Goal: Task Accomplishment & Management: Complete application form

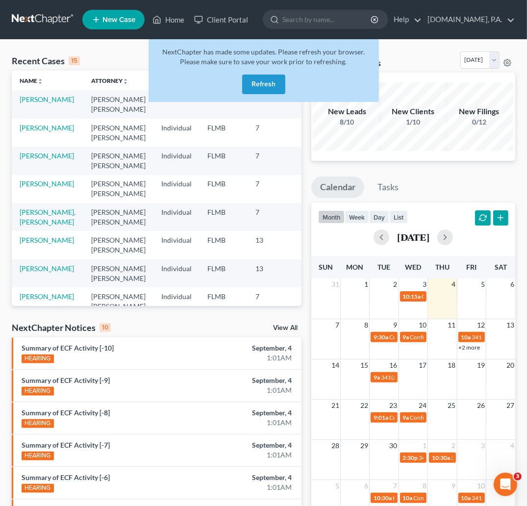
click at [258, 83] on button "Refresh" at bounding box center [263, 85] width 43 height 20
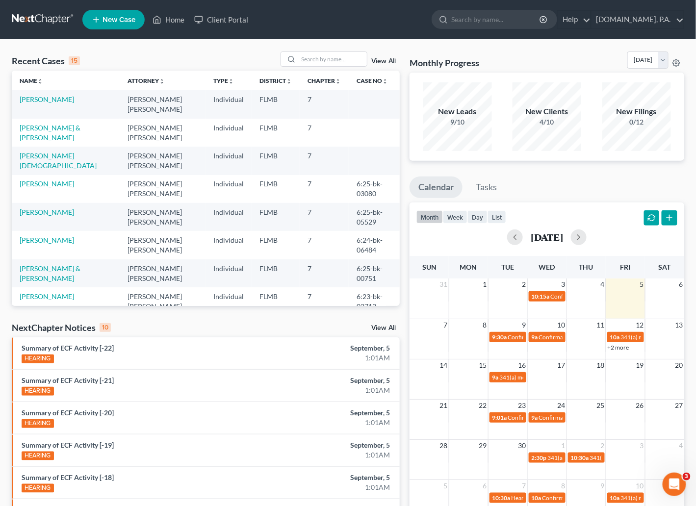
click at [387, 60] on link "View All" at bounding box center [383, 61] width 25 height 7
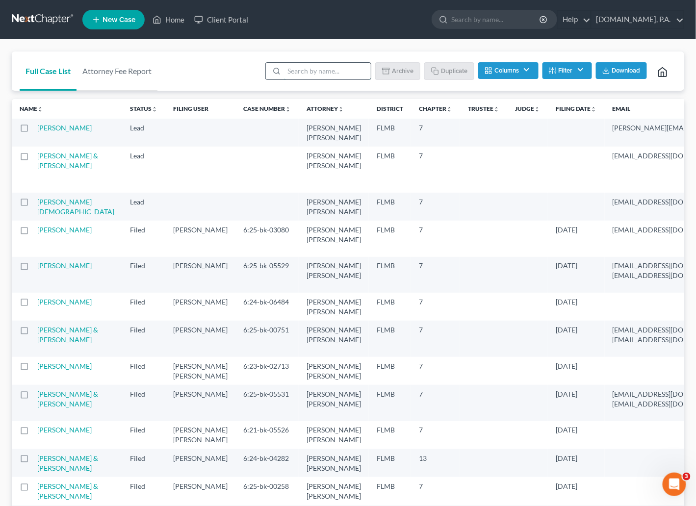
click at [340, 68] on input "search" at bounding box center [327, 71] width 87 height 17
type input "sample"
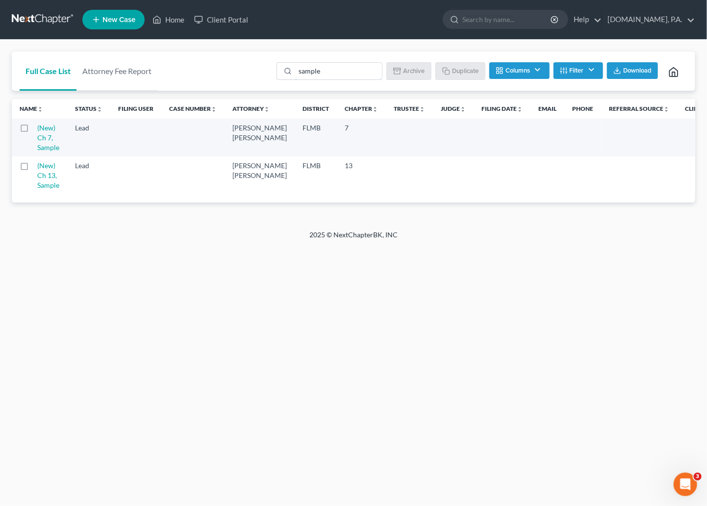
click at [33, 130] on label at bounding box center [33, 130] width 0 height 0
click at [37, 129] on input "checkbox" at bounding box center [40, 126] width 6 height 6
click at [457, 68] on button "Duplicate" at bounding box center [461, 70] width 49 height 17
checkbox input "false"
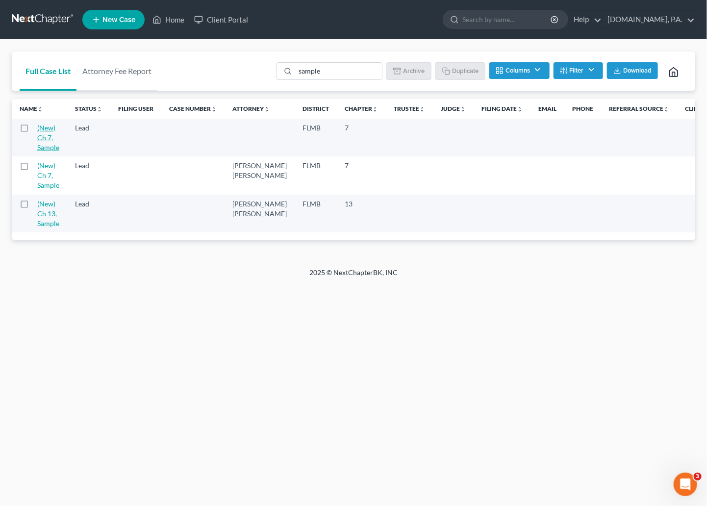
click at [40, 137] on link "(New) Ch 7, Sample" at bounding box center [48, 138] width 22 height 28
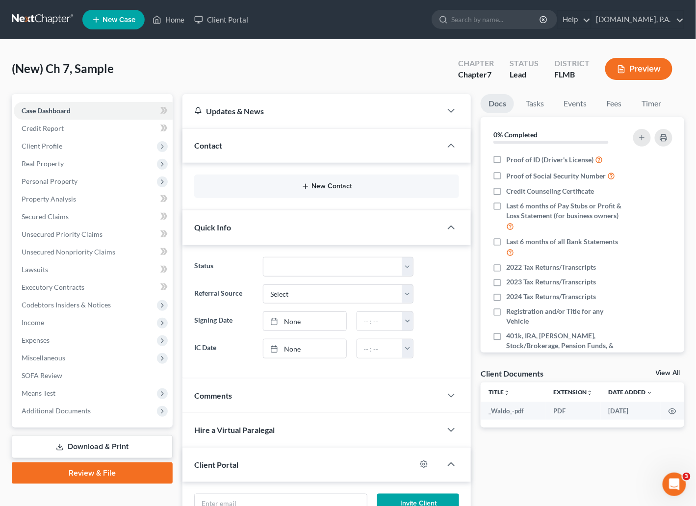
click at [345, 185] on button "New Contact" at bounding box center [327, 186] width 250 height 8
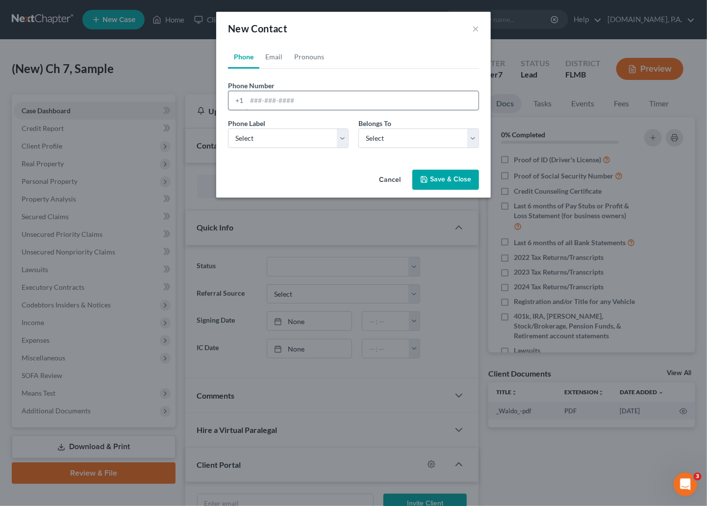
click at [255, 96] on input "tel" at bounding box center [363, 100] width 232 height 19
paste input "4077932066"
click at [260, 100] on input "4077932066" at bounding box center [363, 100] width 232 height 19
click at [277, 99] on input "407-7932066" at bounding box center [363, 100] width 232 height 19
type input "407-793-2066"
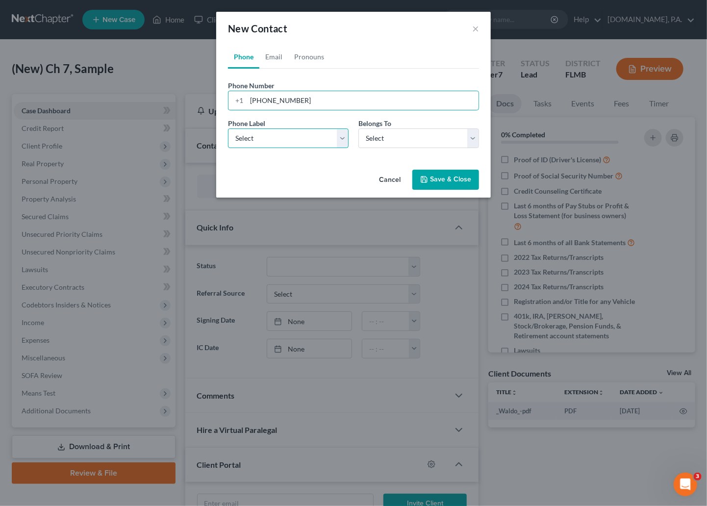
click at [343, 141] on select "Select Mobile Home Work Other" at bounding box center [288, 139] width 121 height 20
select select "0"
click at [228, 129] on select "Select Mobile Home Work Other" at bounding box center [288, 139] width 121 height 20
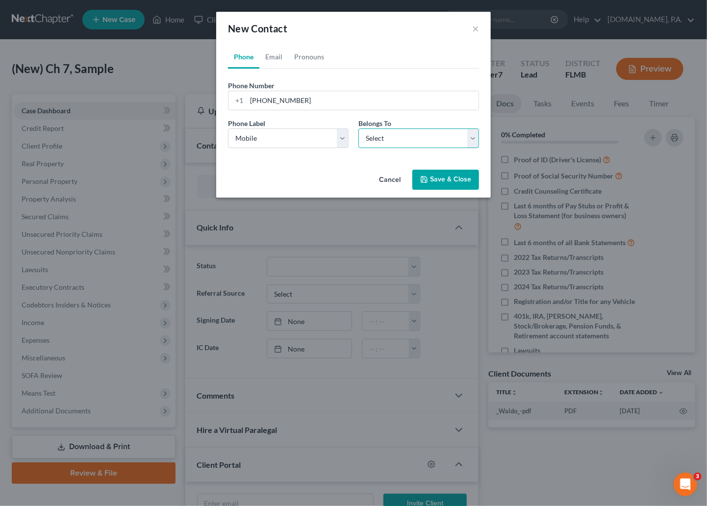
click at [471, 135] on select "Select Client Other" at bounding box center [419, 139] width 121 height 20
select select "0"
click at [359, 129] on select "Select Client Other" at bounding box center [419, 139] width 121 height 20
select select "0"
click at [275, 58] on link "Email" at bounding box center [273, 57] width 29 height 24
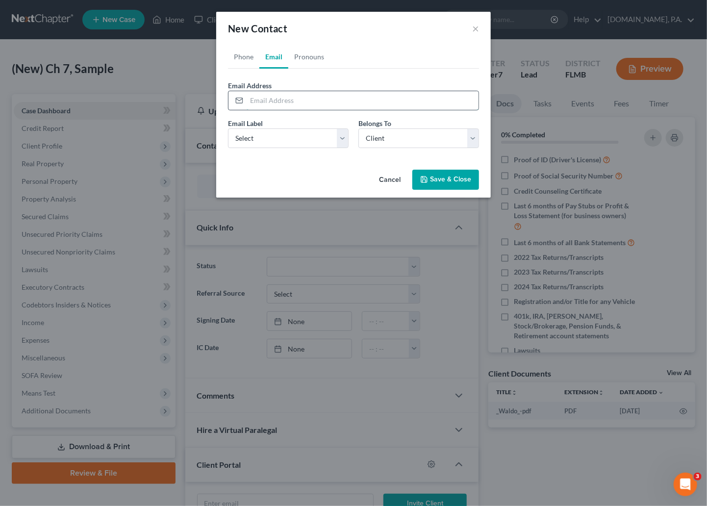
click at [276, 99] on input "email" at bounding box center [363, 100] width 232 height 19
paste input "sfrazier1234@gmail.com"
type input "sfrazier1234@gmail.com"
click at [340, 137] on select "Select Home Work Other" at bounding box center [288, 139] width 121 height 20
select select "0"
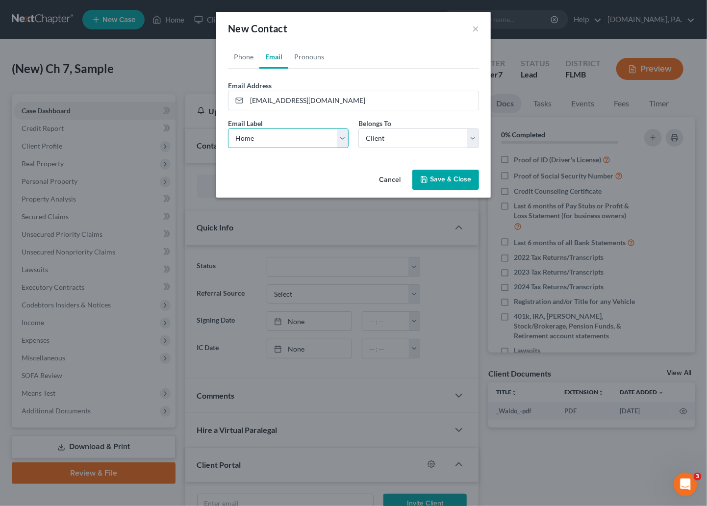
click at [228, 129] on select "Select Home Work Other" at bounding box center [288, 139] width 121 height 20
click at [317, 60] on link "Pronouns" at bounding box center [309, 57] width 42 height 24
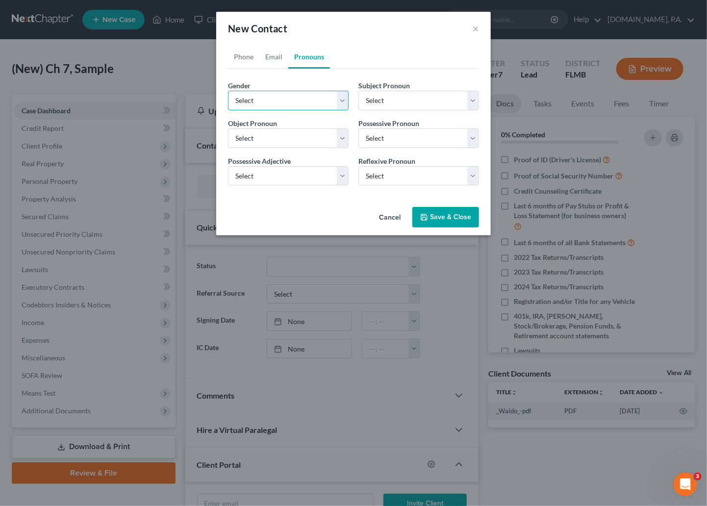
click at [343, 99] on select "Select Male Female Non Binary More Than One Person" at bounding box center [288, 101] width 121 height 20
select select "0"
click at [228, 91] on select "Select Male Female Non Binary More Than One Person" at bounding box center [288, 101] width 121 height 20
select select "0"
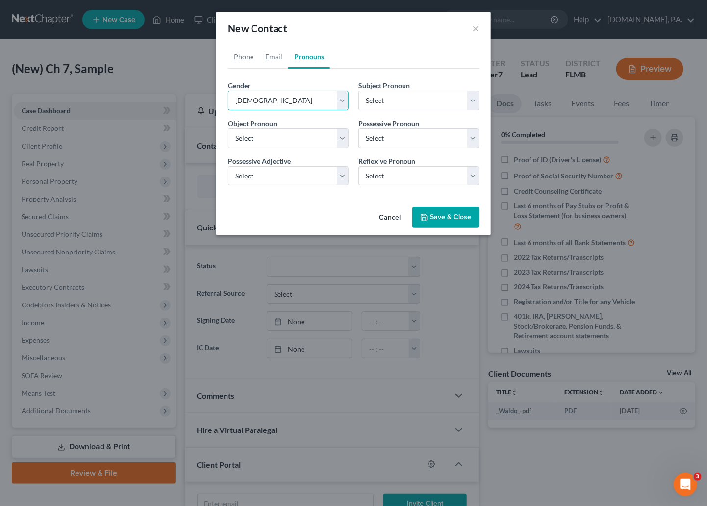
select select "0"
click at [463, 217] on button "Save & Close" at bounding box center [446, 217] width 67 height 21
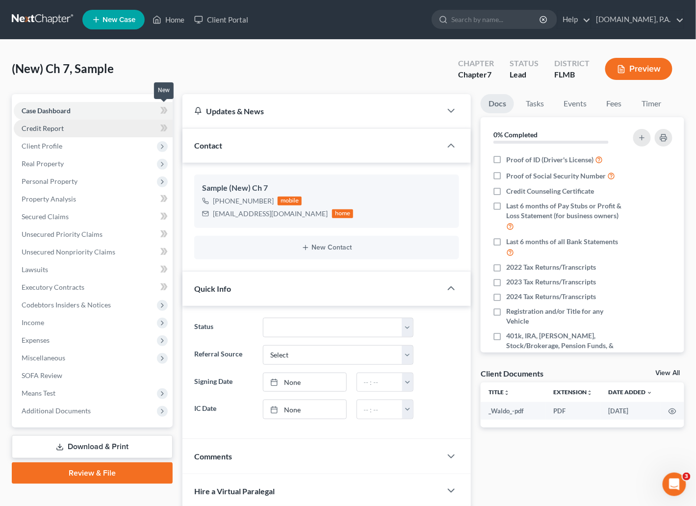
drag, startPoint x: 165, startPoint y: 107, endPoint x: 131, endPoint y: 121, distance: 36.5
click at [165, 107] on icon at bounding box center [165, 110] width 4 height 7
click at [55, 146] on span "Client Profile" at bounding box center [42, 146] width 41 height 8
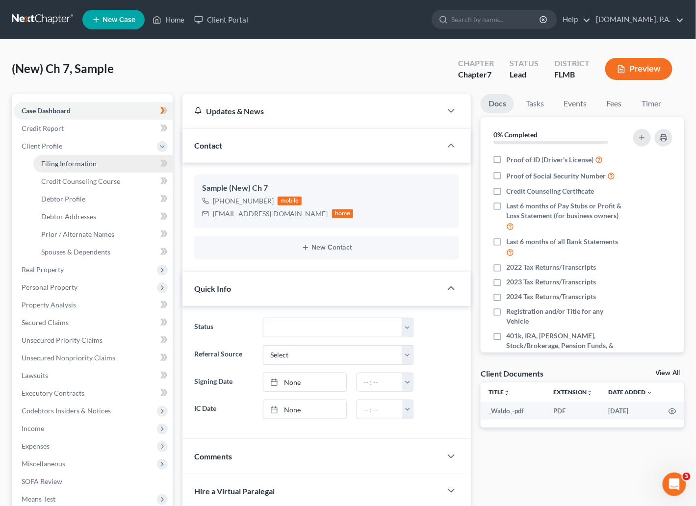
click at [55, 166] on span "Filing Information" at bounding box center [68, 163] width 55 height 8
select select "1"
select select "0"
select select "15"
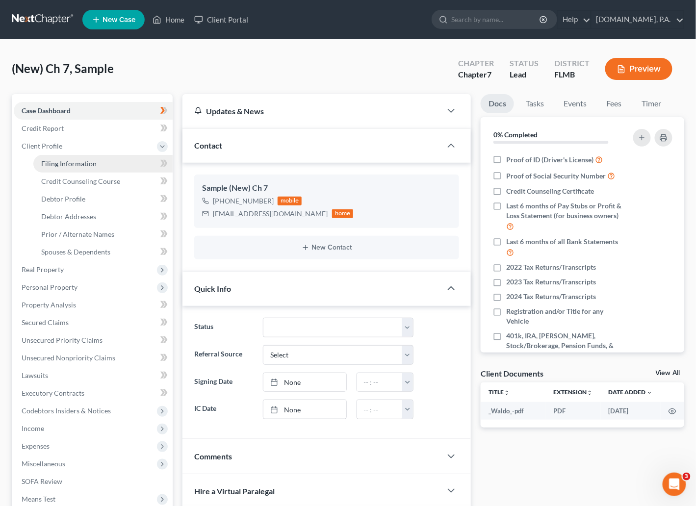
select select "0"
select select "9"
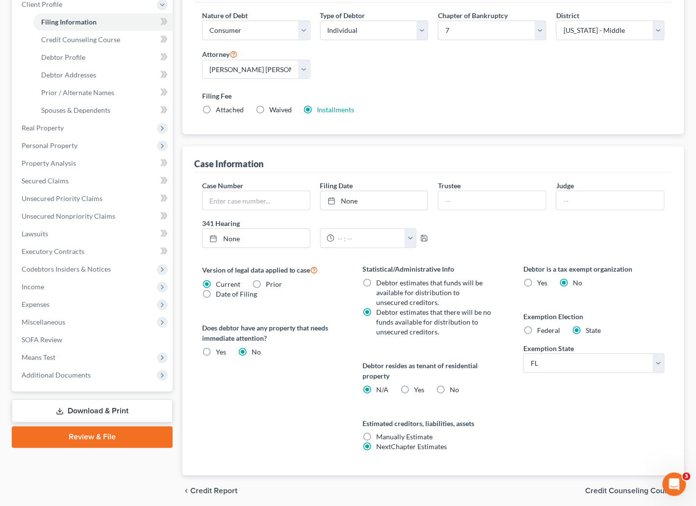
scroll to position [147, 0]
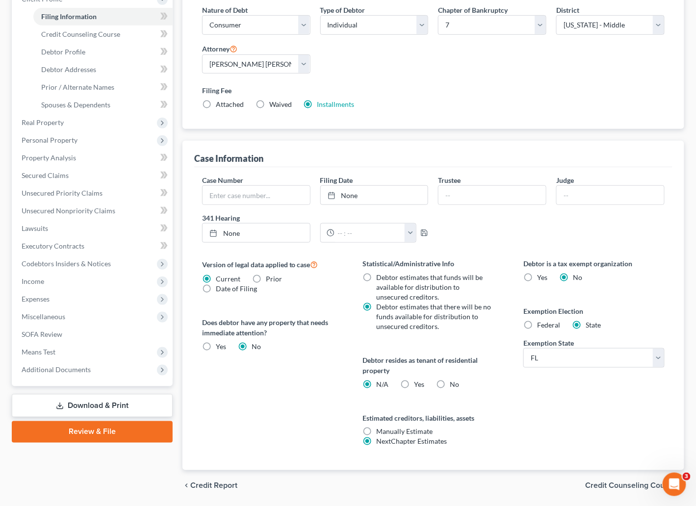
click at [450, 385] on label "No" at bounding box center [454, 385] width 9 height 10
click at [454, 385] on input "No" at bounding box center [457, 383] width 6 height 6
radio input "true"
radio input "false"
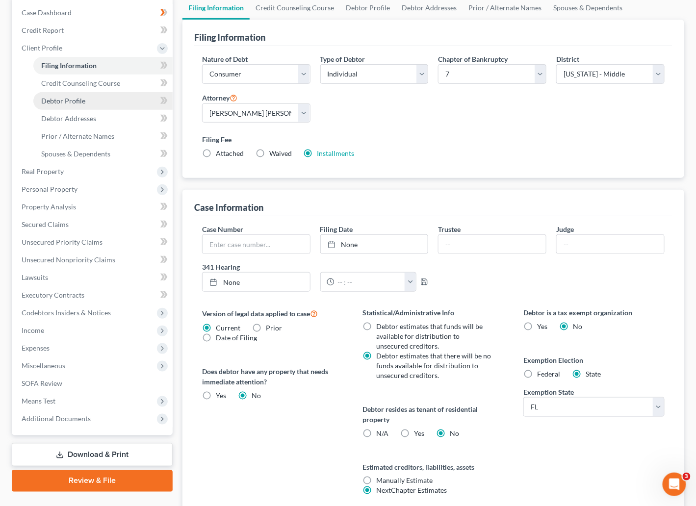
scroll to position [0, 0]
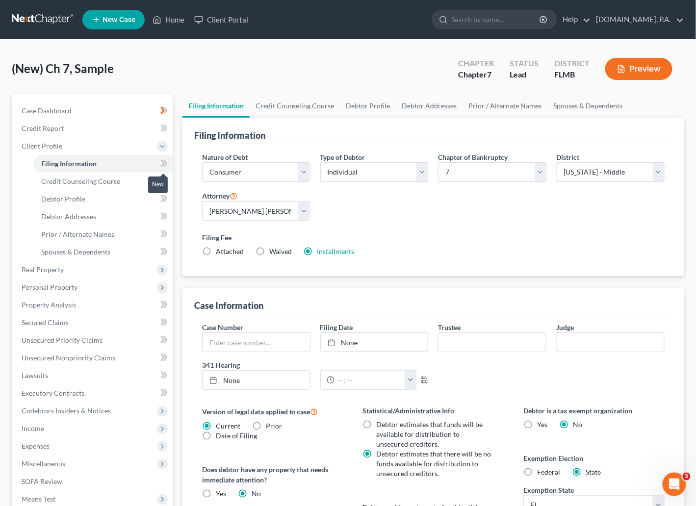
click at [160, 160] on icon at bounding box center [163, 163] width 7 height 12
click at [60, 195] on span "Debtor Profile" at bounding box center [63, 199] width 44 height 8
select select "0"
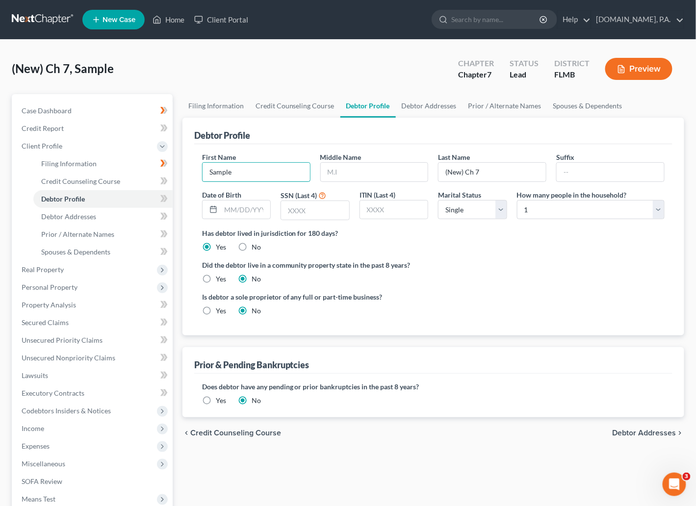
drag, startPoint x: 252, startPoint y: 169, endPoint x: 181, endPoint y: 181, distance: 72.6
click at [181, 181] on div "Filing Information Credit Counseling Course Debtor Profile Debtor Addresses Pri…" at bounding box center [434, 342] width 512 height 496
type input "Samual"
click at [496, 167] on input "(New) Ch 7" at bounding box center [492, 172] width 107 height 19
type input "("
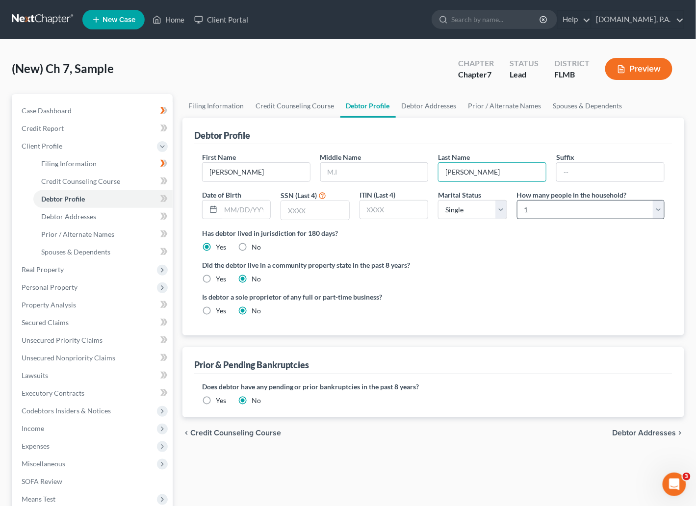
type input "Frazier"
click at [538, 210] on select "Select 1 2 3 4 5 6 7 8 9 10 11 12 13 14 15 16 17 18 19 20" at bounding box center [591, 210] width 148 height 20
select select "1"
click at [517, 200] on select "Select 1 2 3 4 5 6 7 8 9 10 11 12 13 14 15 16 17 18 19 20" at bounding box center [591, 210] width 148 height 20
click at [499, 211] on select "Select Single Married Separated Divorced Widowed" at bounding box center [472, 210] width 69 height 20
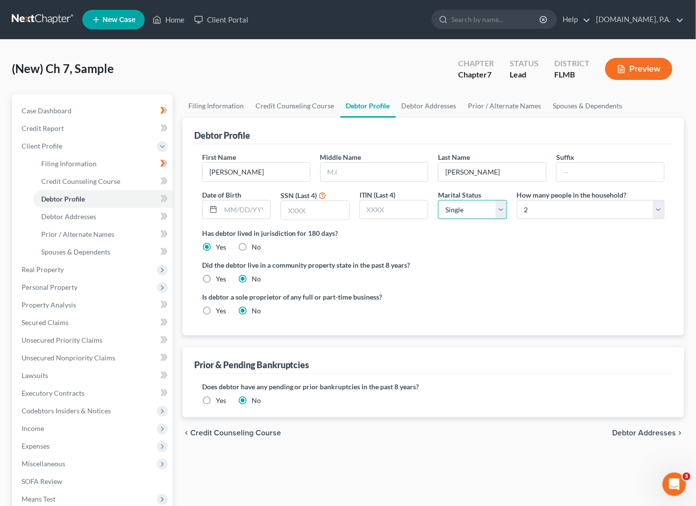
select select "3"
click at [438, 200] on select "Select Single Married Separated Divorced Widowed" at bounding box center [472, 210] width 69 height 20
click at [163, 199] on icon at bounding box center [162, 198] width 4 height 7
click at [93, 217] on span "Debtor Addresses" at bounding box center [68, 216] width 55 height 8
select select "0"
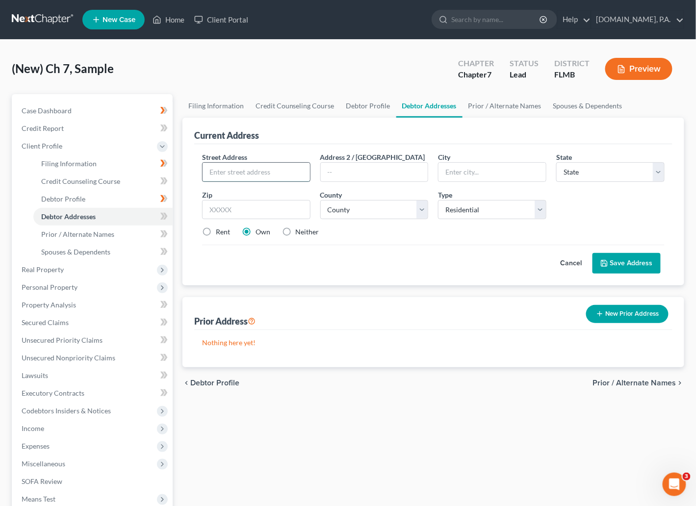
click at [245, 167] on input "text" at bounding box center [256, 172] width 107 height 19
paste input "1403 Sparrow Street"
type input "1403 Sparrow Street"
click at [260, 211] on input "text" at bounding box center [256, 210] width 108 height 20
type input "32750"
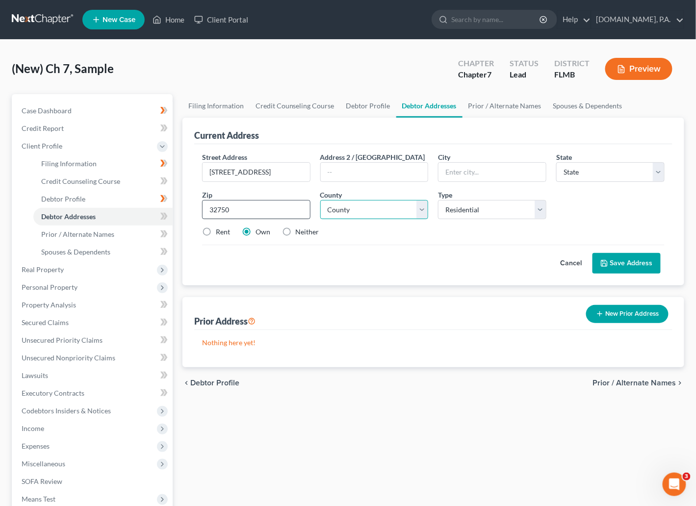
type input "Longwood"
select select "9"
click at [425, 213] on select "County Alachua County Baker County Bay County Bradford County Brevard County Br…" at bounding box center [374, 210] width 108 height 20
select select "56"
click at [320, 200] on select "County Alachua County Baker County Bay County Bradford County Brevard County Br…" at bounding box center [374, 210] width 108 height 20
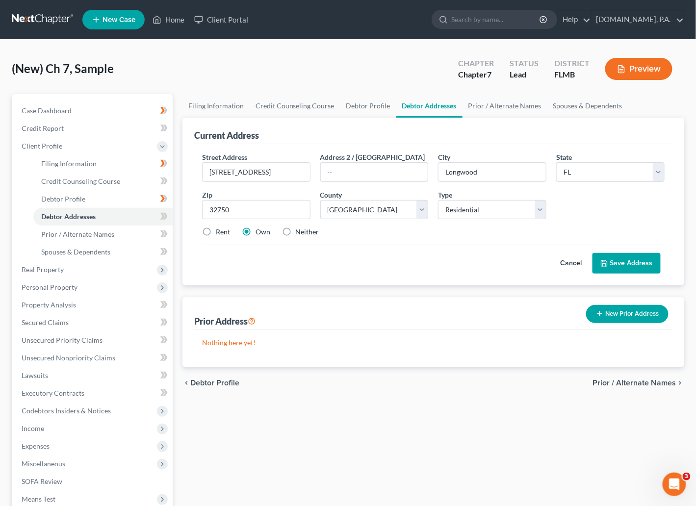
click at [538, 260] on button "Save Address" at bounding box center [627, 263] width 68 height 21
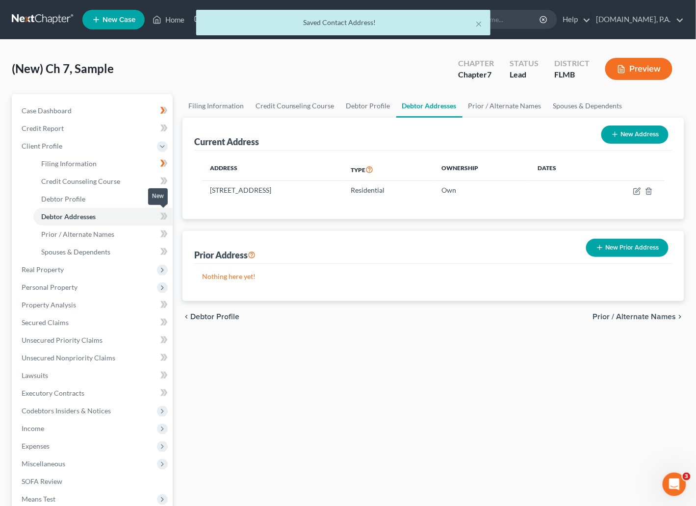
click at [165, 216] on icon at bounding box center [165, 216] width 4 height 7
click at [48, 111] on span "Case Dashboard" at bounding box center [47, 110] width 50 height 8
select select "4"
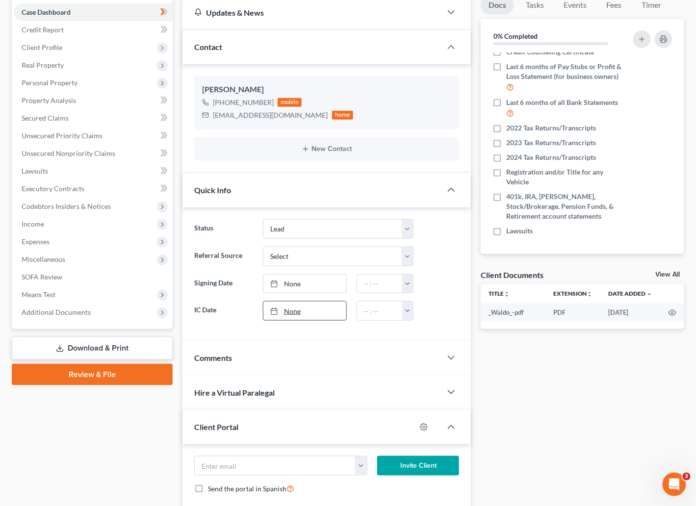
scroll to position [274, 0]
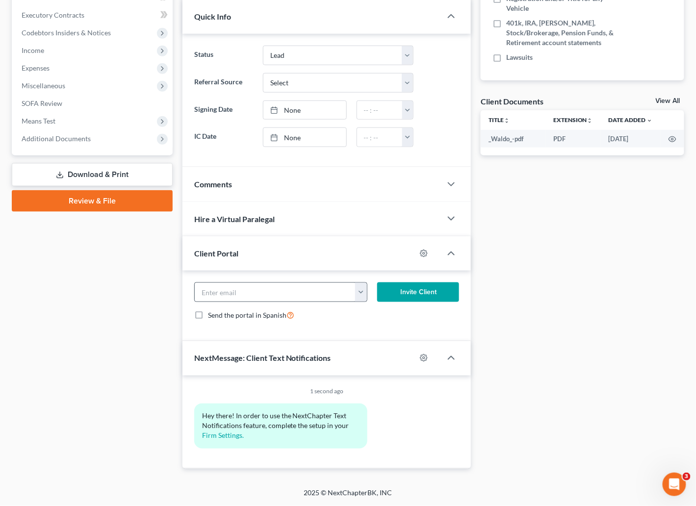
click at [358, 295] on button "button" at bounding box center [361, 292] width 12 height 19
click at [396, 319] on link "sfrazier1234@gmail.com" at bounding box center [422, 314] width 134 height 17
type input "sfrazier1234@gmail.com"
click at [422, 289] on button "Invite Client" at bounding box center [418, 293] width 82 height 20
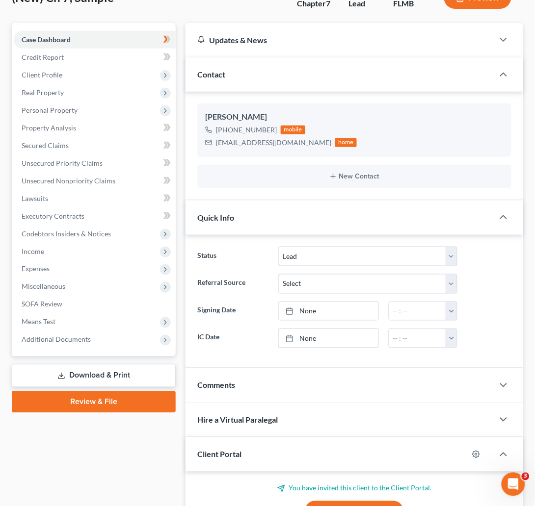
scroll to position [0, 0]
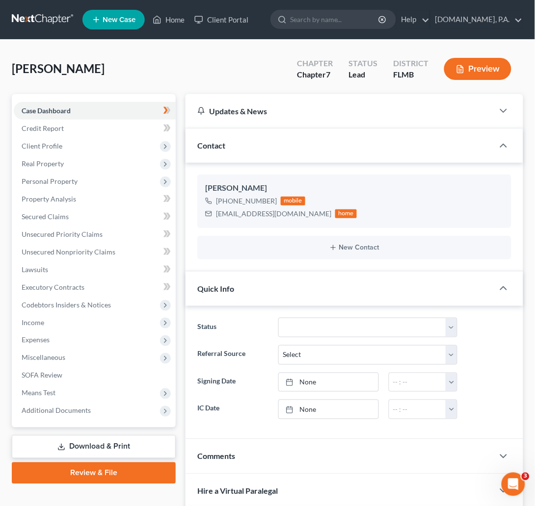
click at [54, 14] on link at bounding box center [43, 20] width 63 height 18
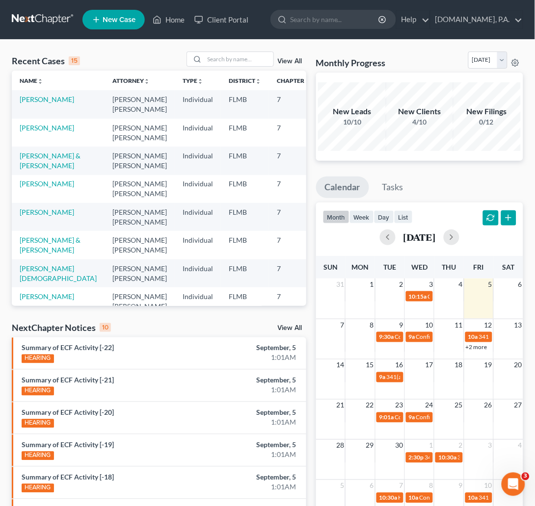
click at [282, 60] on link "View All" at bounding box center [290, 61] width 25 height 7
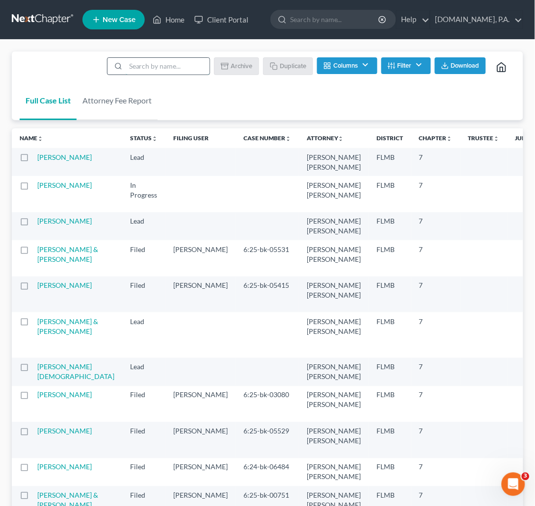
click at [162, 66] on input "search" at bounding box center [168, 66] width 84 height 17
type input "sample"
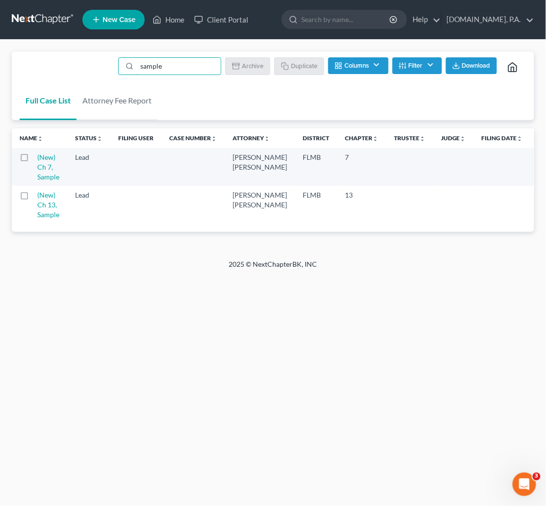
click at [33, 160] on label at bounding box center [33, 160] width 0 height 0
click at [37, 156] on input "checkbox" at bounding box center [40, 156] width 6 height 6
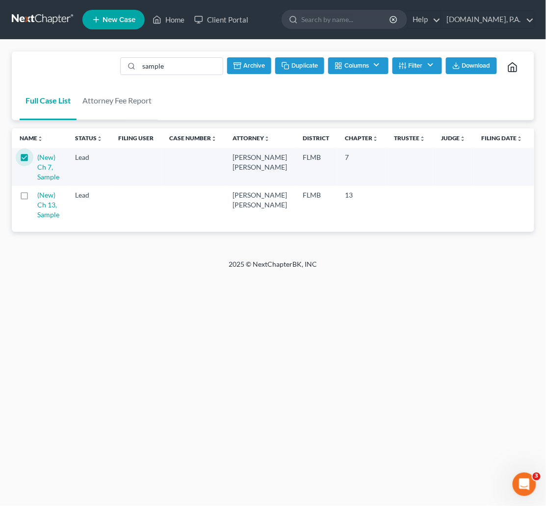
click at [306, 61] on button "Duplicate" at bounding box center [299, 65] width 49 height 17
checkbox input "false"
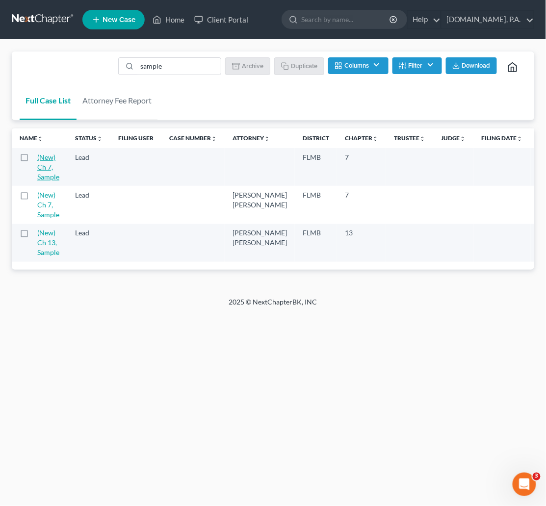
click at [42, 160] on link "(New) Ch 7, Sample" at bounding box center [48, 167] width 22 height 28
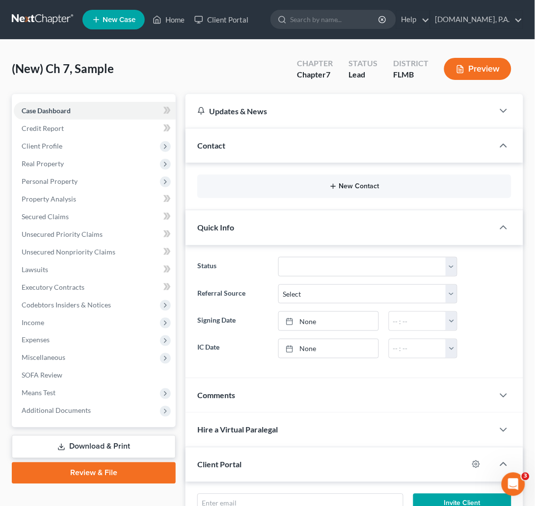
click at [349, 185] on button "New Contact" at bounding box center [354, 186] width 298 height 8
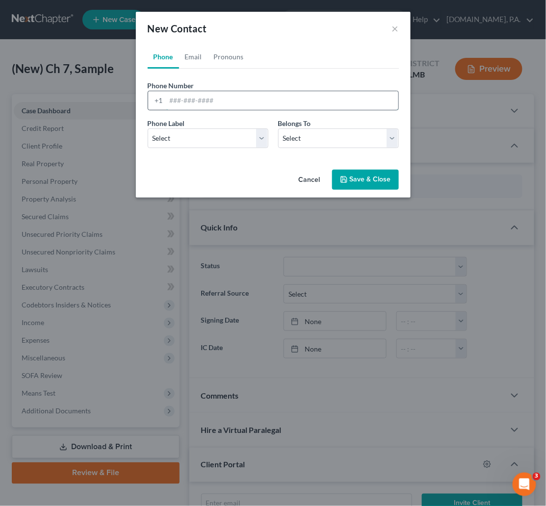
click at [179, 102] on input "tel" at bounding box center [282, 100] width 232 height 19
paste input "3215076145"
click at [181, 97] on input "3215076145" at bounding box center [282, 100] width 232 height 19
click at [194, 99] on input "321-5076145" at bounding box center [282, 100] width 232 height 19
type input "321-507-6145"
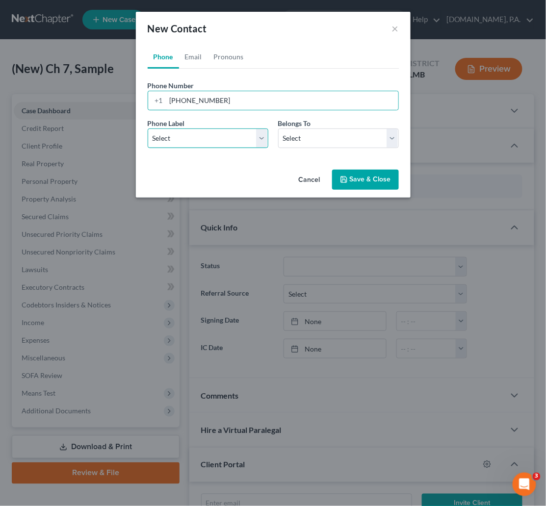
click at [258, 139] on select "Select Mobile Home Work Other" at bounding box center [208, 139] width 121 height 20
select select "0"
click at [148, 129] on select "Select Mobile Home Work Other" at bounding box center [208, 139] width 121 height 20
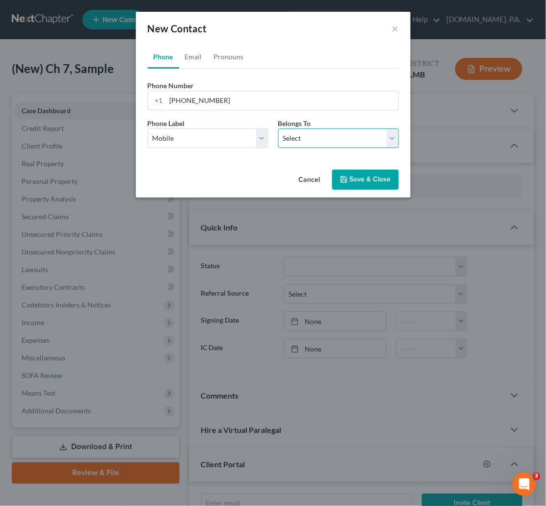
click at [389, 138] on select "Select Client Other" at bounding box center [338, 139] width 121 height 20
select select "0"
click at [278, 129] on select "Select Client Other" at bounding box center [338, 139] width 121 height 20
click at [191, 57] on link "Email" at bounding box center [193, 57] width 29 height 24
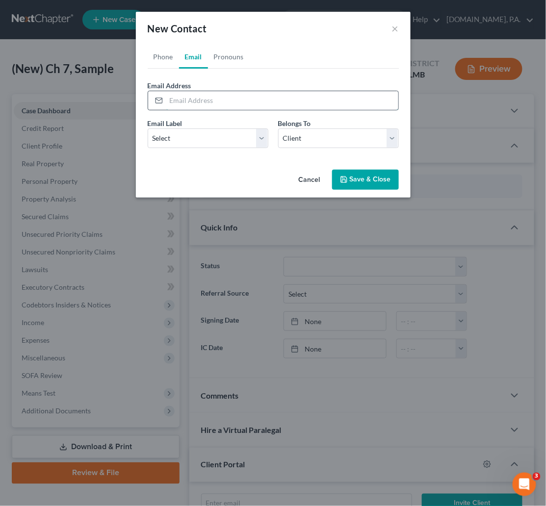
click at [174, 96] on input "email" at bounding box center [282, 100] width 232 height 19
paste input "[EMAIL_ADDRESS][DOMAIN_NAME]"
type input "[EMAIL_ADDRESS][DOMAIN_NAME]"
click at [263, 139] on select "Select Home Work Other" at bounding box center [208, 139] width 121 height 20
select select "0"
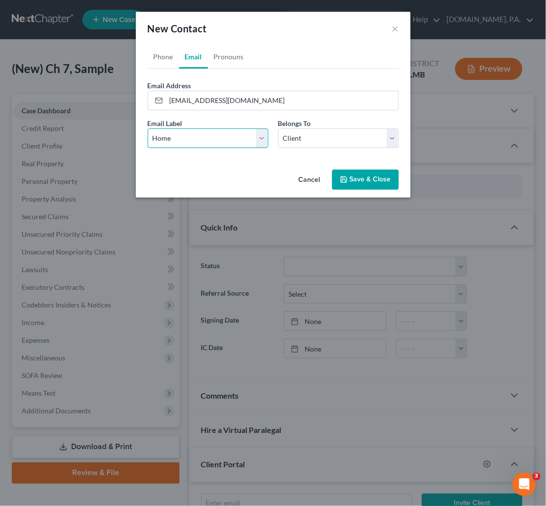
click at [148, 129] on select "Select Home Work Other" at bounding box center [208, 139] width 121 height 20
click at [229, 54] on link "Pronouns" at bounding box center [229, 57] width 42 height 24
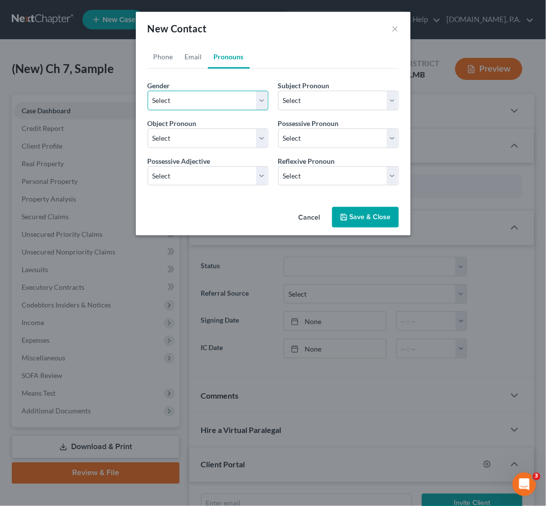
click at [262, 102] on select "Select Male Female Non Binary More Than One Person" at bounding box center [208, 101] width 121 height 20
select select "1"
click at [148, 91] on select "Select Male Female Non Binary More Than One Person" at bounding box center [208, 101] width 121 height 20
select select "1"
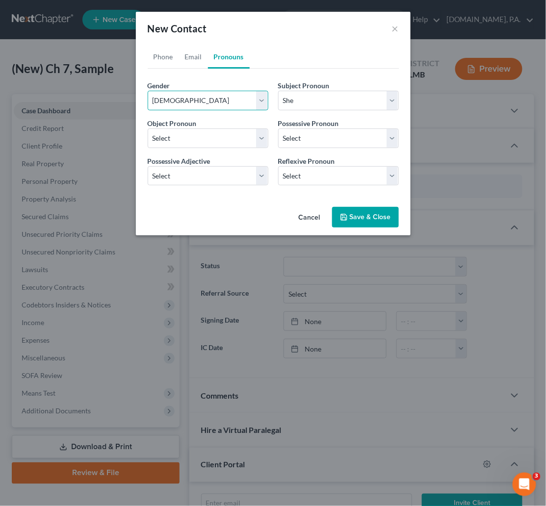
select select "1"
click at [372, 216] on button "Save & Close" at bounding box center [365, 217] width 67 height 21
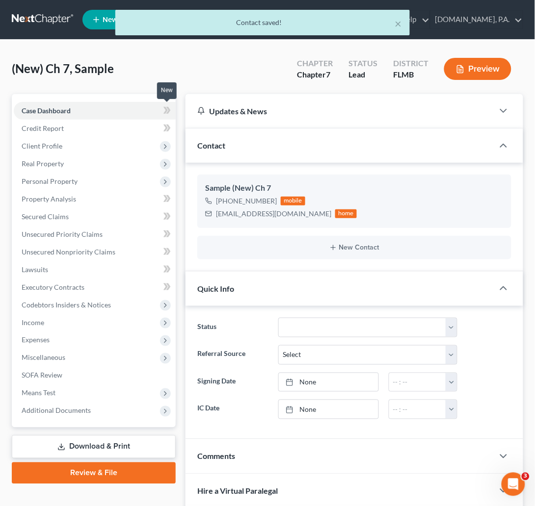
click at [174, 108] on span at bounding box center [166, 111] width 17 height 15
click at [44, 144] on span "Client Profile" at bounding box center [42, 146] width 41 height 8
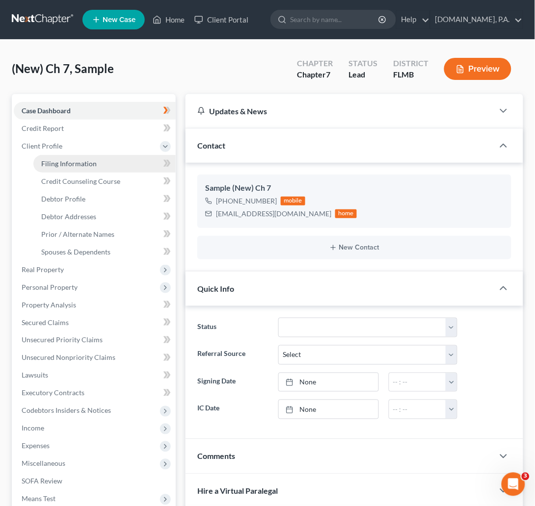
click at [49, 162] on span "Filing Information" at bounding box center [68, 163] width 55 height 8
select select "1"
select select "0"
select select "15"
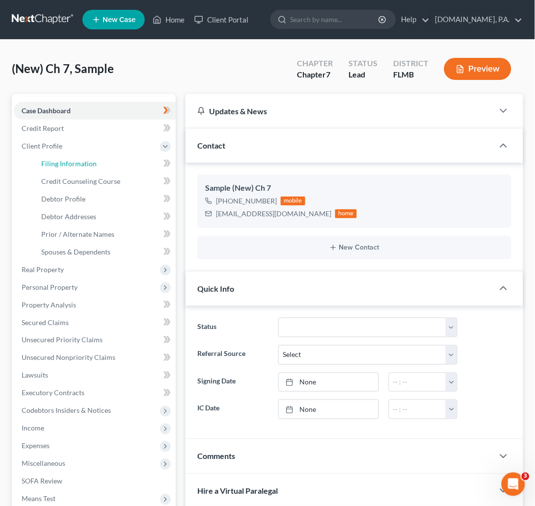
select select "0"
select select "9"
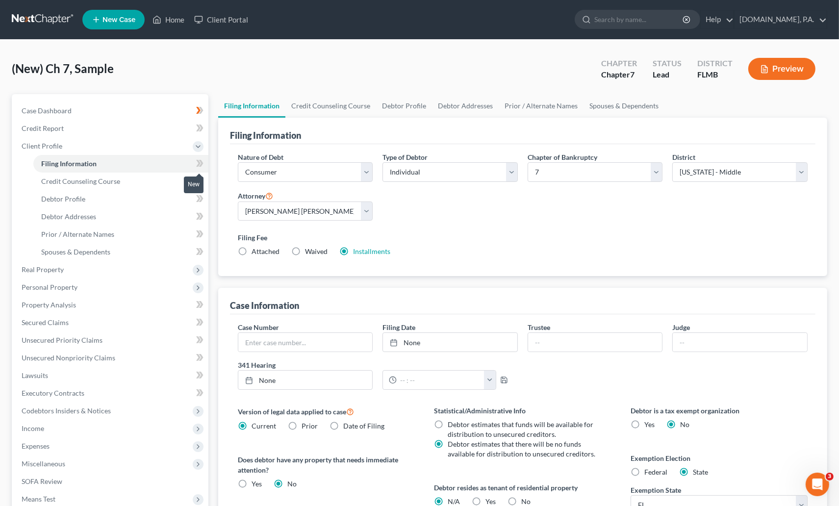
click at [196, 160] on icon at bounding box center [198, 163] width 4 height 7
click at [76, 197] on span "Debtor Profile" at bounding box center [63, 199] width 44 height 8
select select "0"
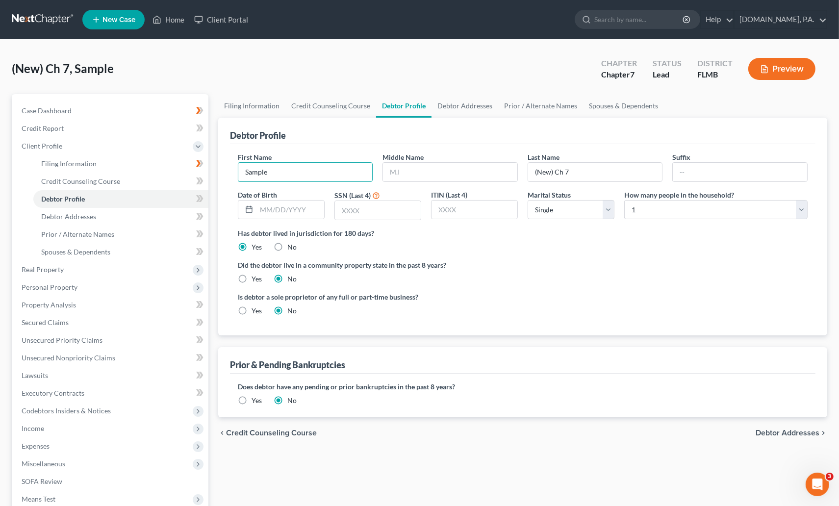
drag, startPoint x: 252, startPoint y: 177, endPoint x: 218, endPoint y: 179, distance: 33.9
click at [218, 179] on div "Debtor Profile First Name Sample Middle Name Last Name (New) Ch 7 Suffix Date o…" at bounding box center [522, 227] width 609 height 218
type input "v"
type input "Valda"
type input "Elenor"
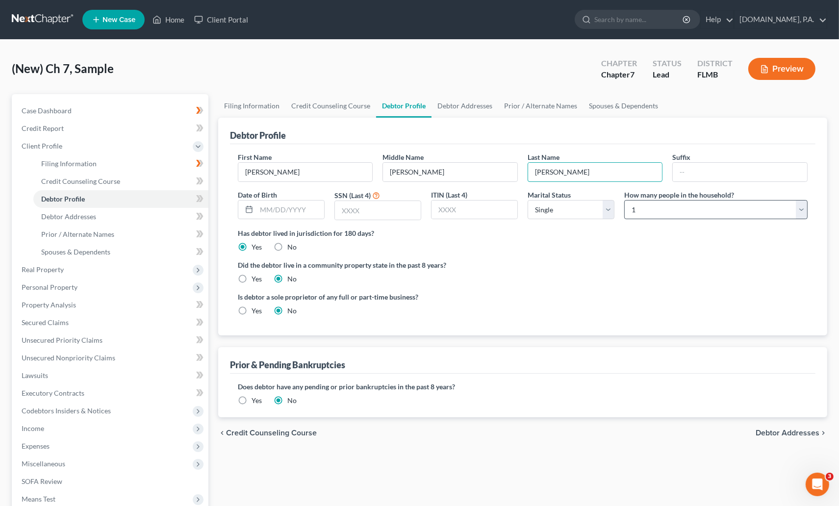
type input "Jackson"
click at [545, 205] on select "Select 1 2 3 4 5 6 7 8 9 10 11 12 13 14 15 16 17 18 19 20" at bounding box center [715, 210] width 183 height 20
click at [545, 200] on select "Select 1 2 3 4 5 6 7 8 9 10 11 12 13 14 15 16 17 18 19 20" at bounding box center [715, 210] width 183 height 20
click at [545, 211] on select "Select 1 2 3 4 5 6 7 8 9 10 11 12 13 14 15 16 17 18 19 20" at bounding box center [715, 210] width 183 height 20
select select "7"
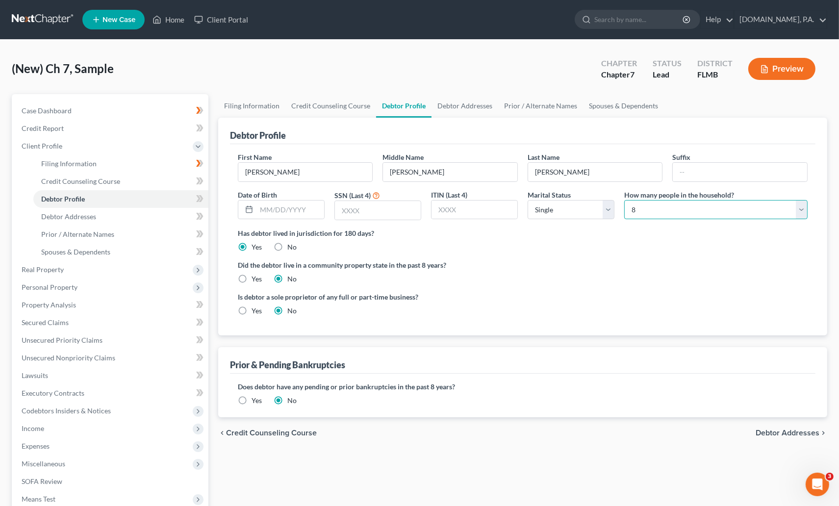
click at [545, 200] on select "Select 1 2 3 4 5 6 7 8 9 10 11 12 13 14 15 16 17 18 19 20" at bounding box center [715, 210] width 183 height 20
click at [196, 196] on icon at bounding box center [199, 199] width 7 height 12
click at [76, 218] on span "Debtor Addresses" at bounding box center [68, 216] width 55 height 8
select select "0"
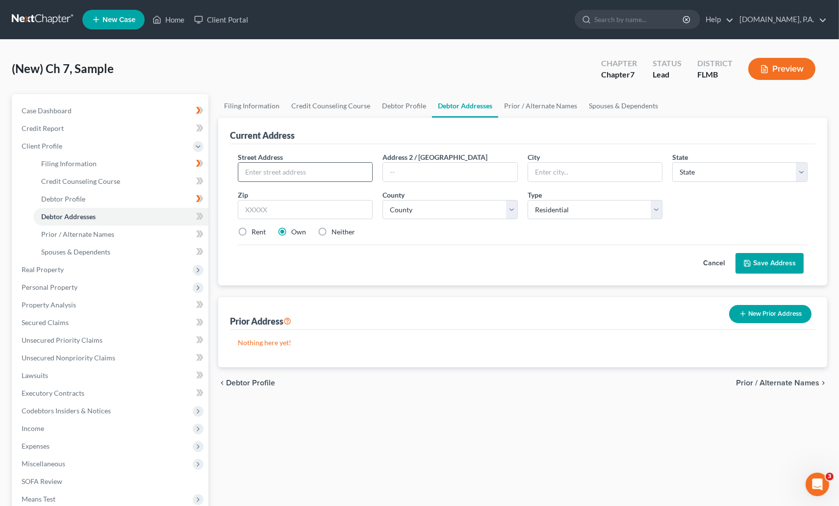
click at [249, 169] on input "text" at bounding box center [305, 172] width 134 height 19
paste input "3451 Holliday Avenue"
type input "3451 Holliday Avenue"
click at [258, 207] on input "text" at bounding box center [305, 210] width 135 height 20
type input "32703"
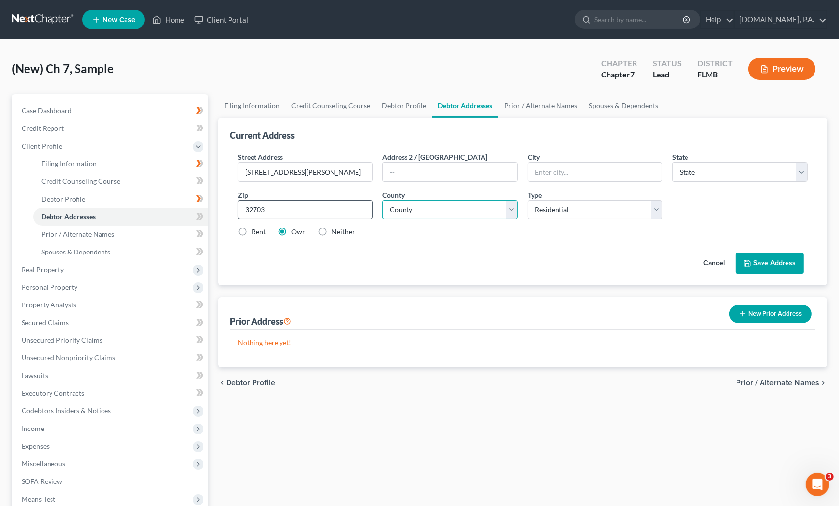
type input "Apopka"
select select "9"
click at [332, 235] on label "Neither" at bounding box center [344, 232] width 24 height 10
click at [336, 233] on input "Neither" at bounding box center [339, 230] width 6 height 6
radio input "true"
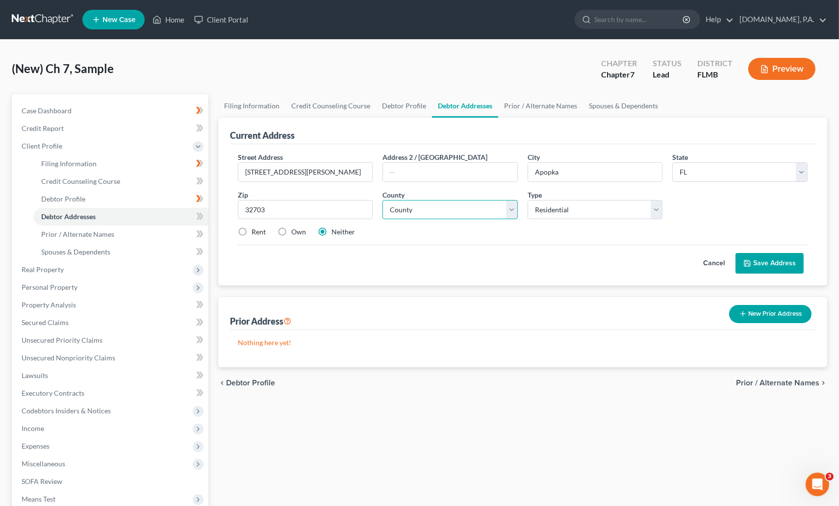
click at [513, 210] on select "County Alachua County Baker County Bay County Bradford County Brevard County Br…" at bounding box center [450, 210] width 135 height 20
select select "56"
click at [383, 200] on select "County Alachua County Baker County Bay County Bradford County Brevard County Br…" at bounding box center [450, 210] width 135 height 20
click at [545, 259] on button "Save Address" at bounding box center [770, 263] width 68 height 21
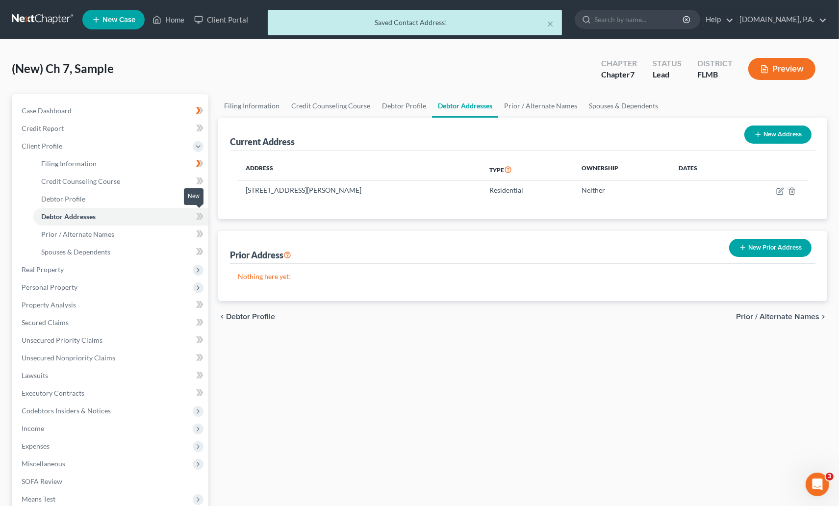
click at [199, 213] on icon at bounding box center [199, 216] width 7 height 12
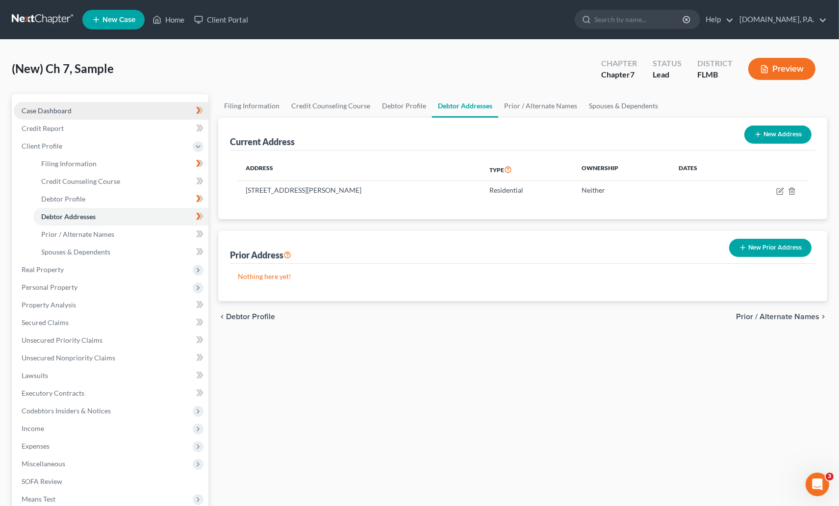
click at [55, 106] on span "Case Dashboard" at bounding box center [47, 110] width 50 height 8
select select "4"
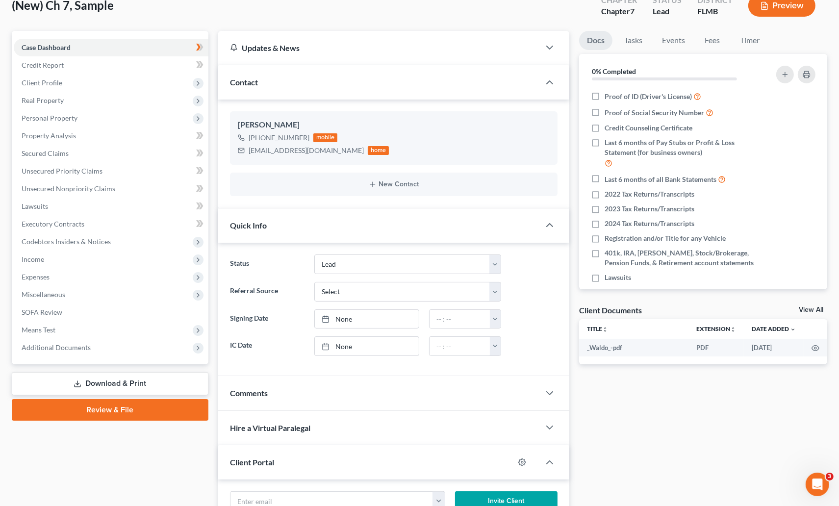
scroll to position [220, 0]
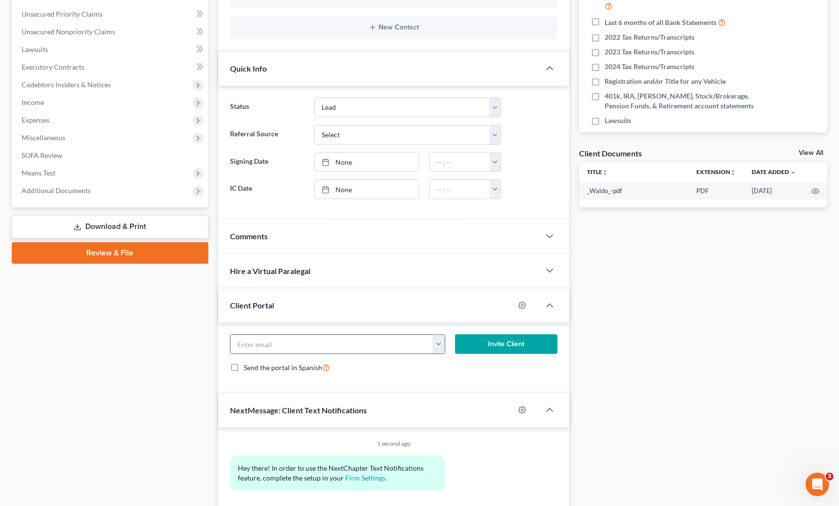
click at [441, 344] on button "button" at bounding box center [439, 344] width 12 height 19
click at [465, 367] on link "[EMAIL_ADDRESS][DOMAIN_NAME]" at bounding box center [500, 366] width 134 height 17
type input "[EMAIL_ADDRESS][DOMAIN_NAME]"
click at [506, 344] on button "Invite Client" at bounding box center [506, 345] width 103 height 20
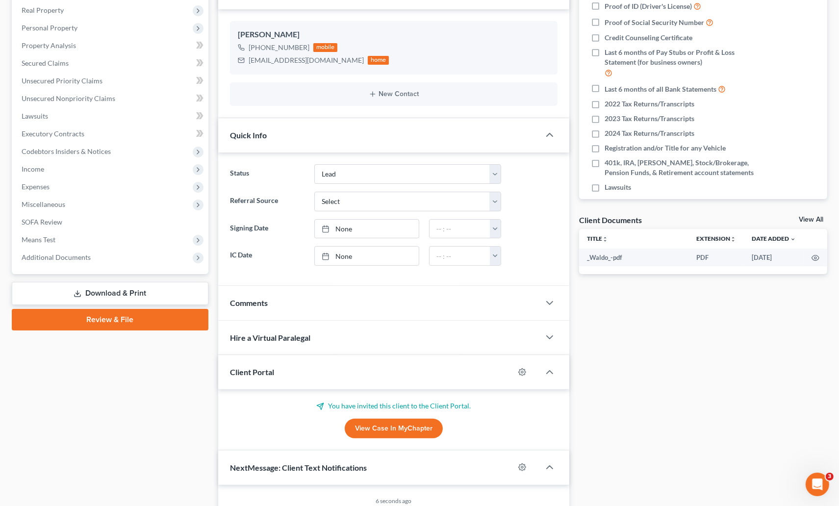
scroll to position [0, 0]
